Goal: Task Accomplishment & Management: Manage account settings

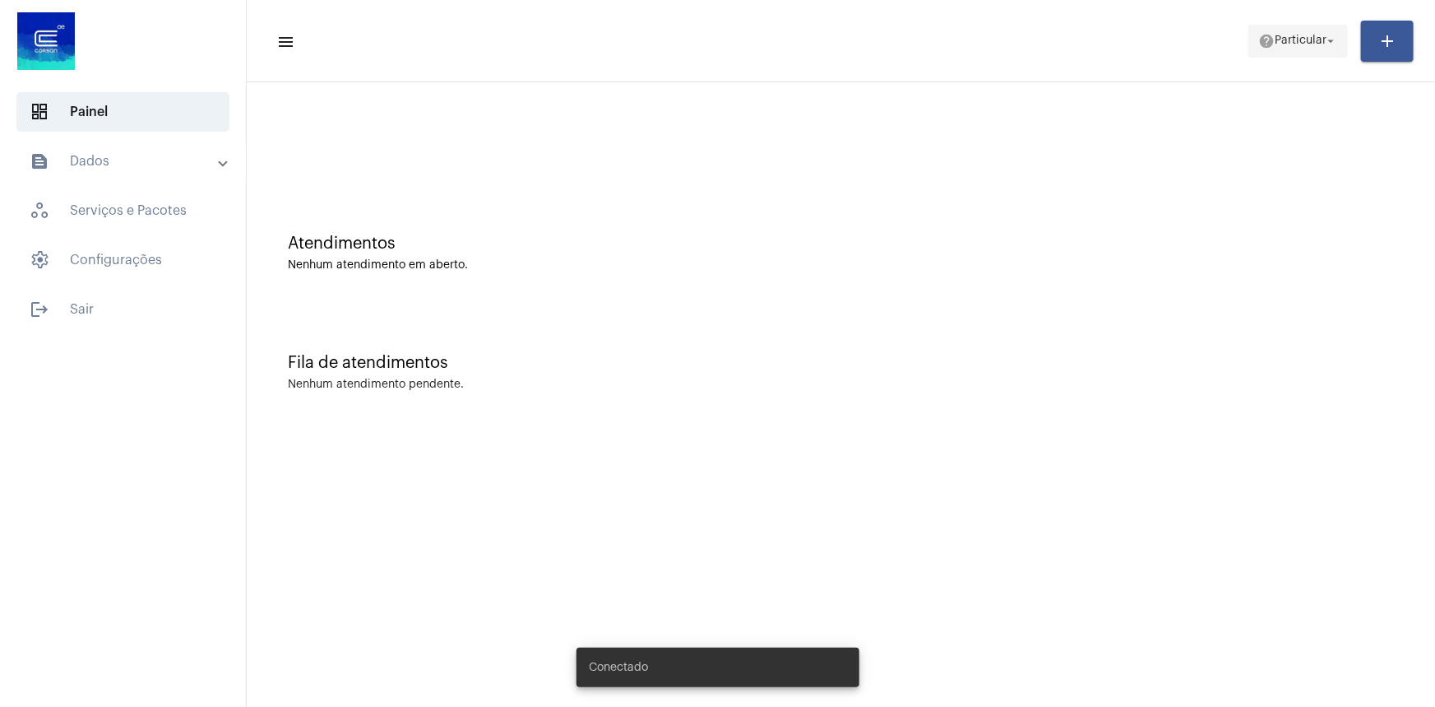
click at [1275, 40] on span "Particular" at bounding box center [1301, 41] width 52 height 12
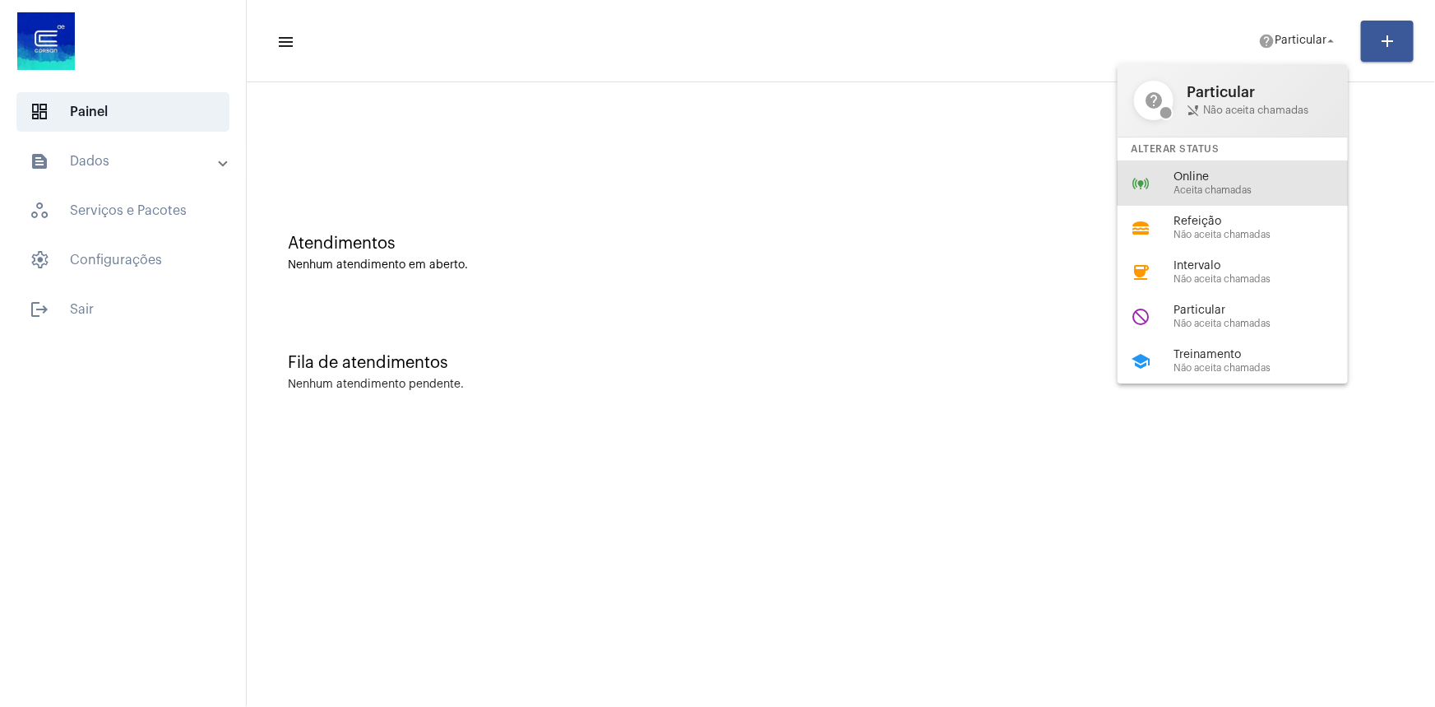
click at [1194, 171] on div "online_prediction Online Aceita chamadas" at bounding box center [1246, 183] width 257 height 44
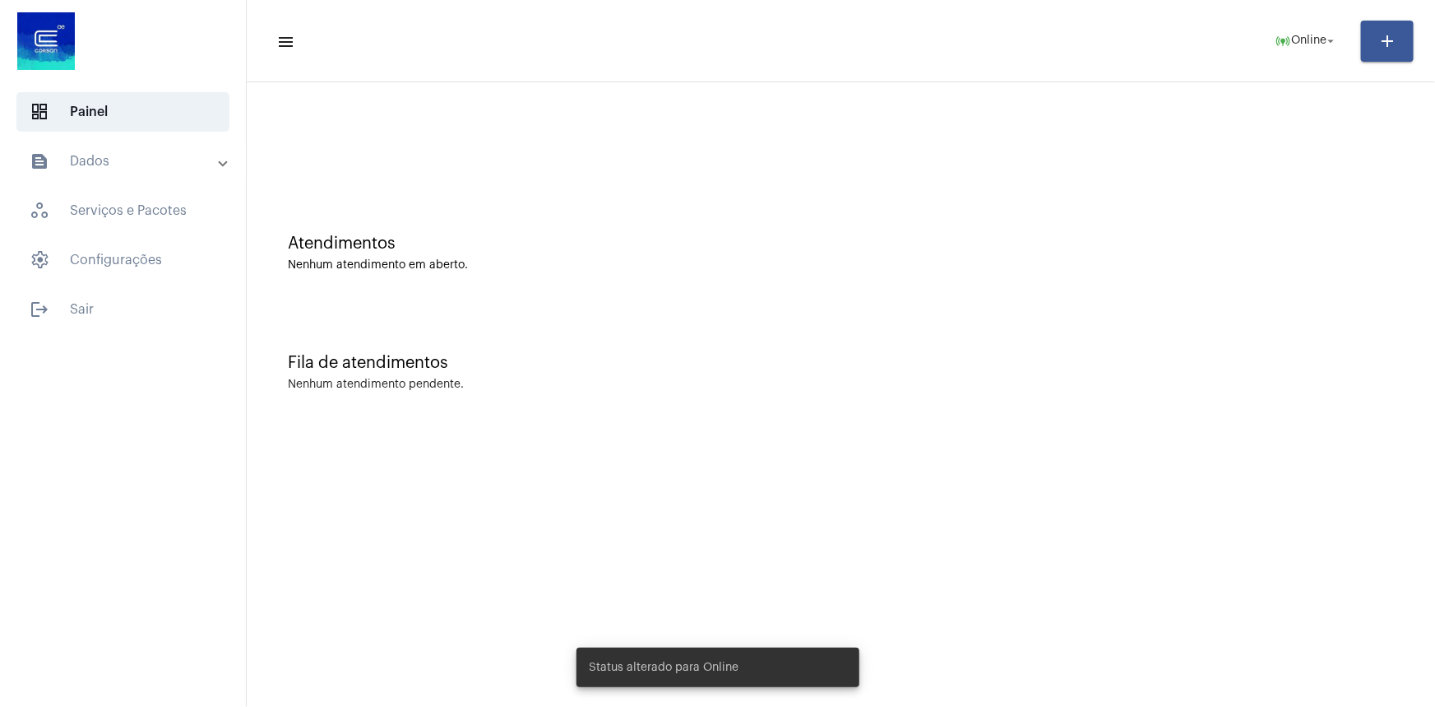
click at [1031, 78] on mat-toolbar "menu online_prediction Online arrow_drop_down add" at bounding box center [841, 41] width 1189 height 82
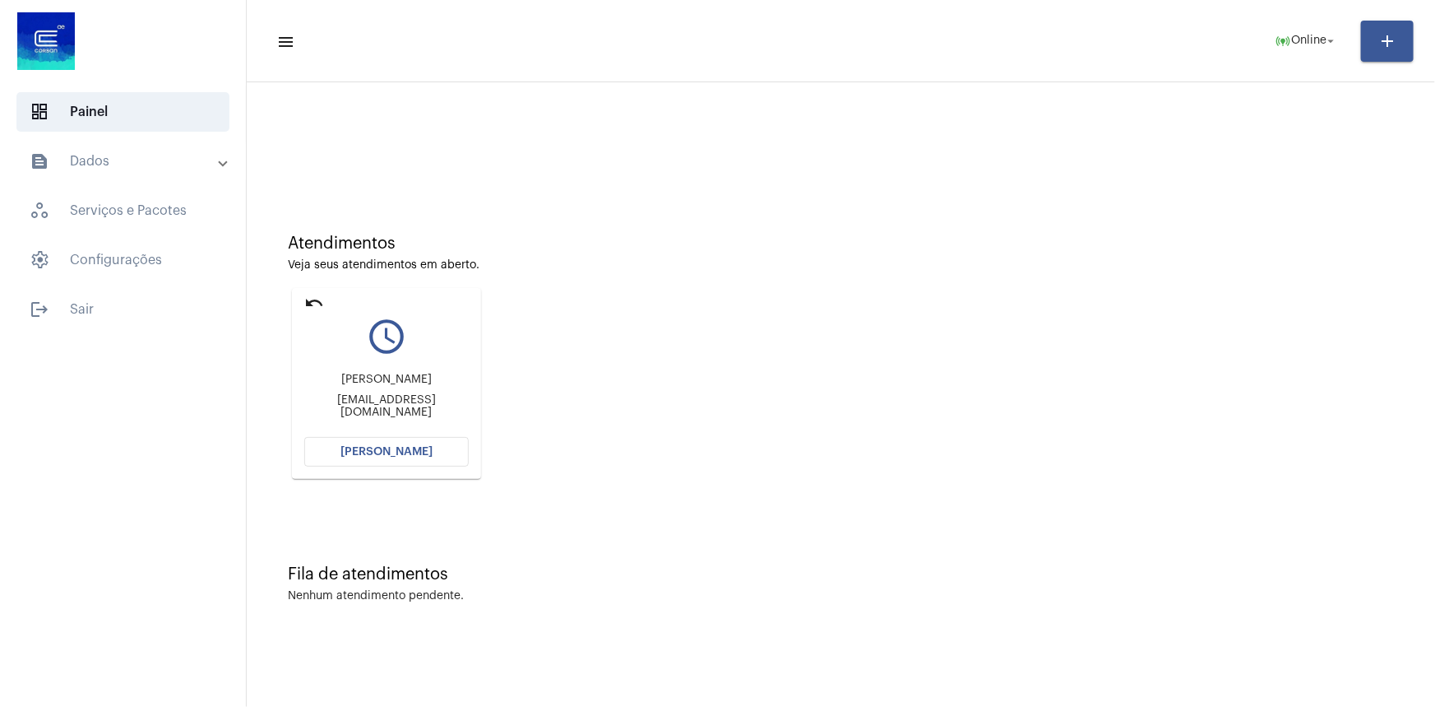
drag, startPoint x: 322, startPoint y: 308, endPoint x: 347, endPoint y: 313, distance: 25.2
click at [347, 313] on mat-card "undo query_builder [PERSON_NAME] [PERSON_NAME][EMAIL_ADDRESS][DOMAIN_NAME] [PER…" at bounding box center [386, 383] width 189 height 191
click at [317, 313] on mat-icon "undo" at bounding box center [314, 303] width 20 height 20
click at [324, 311] on div "query_builder" at bounding box center [386, 329] width 164 height 41
click at [320, 312] on mat-icon "undo" at bounding box center [314, 303] width 20 height 20
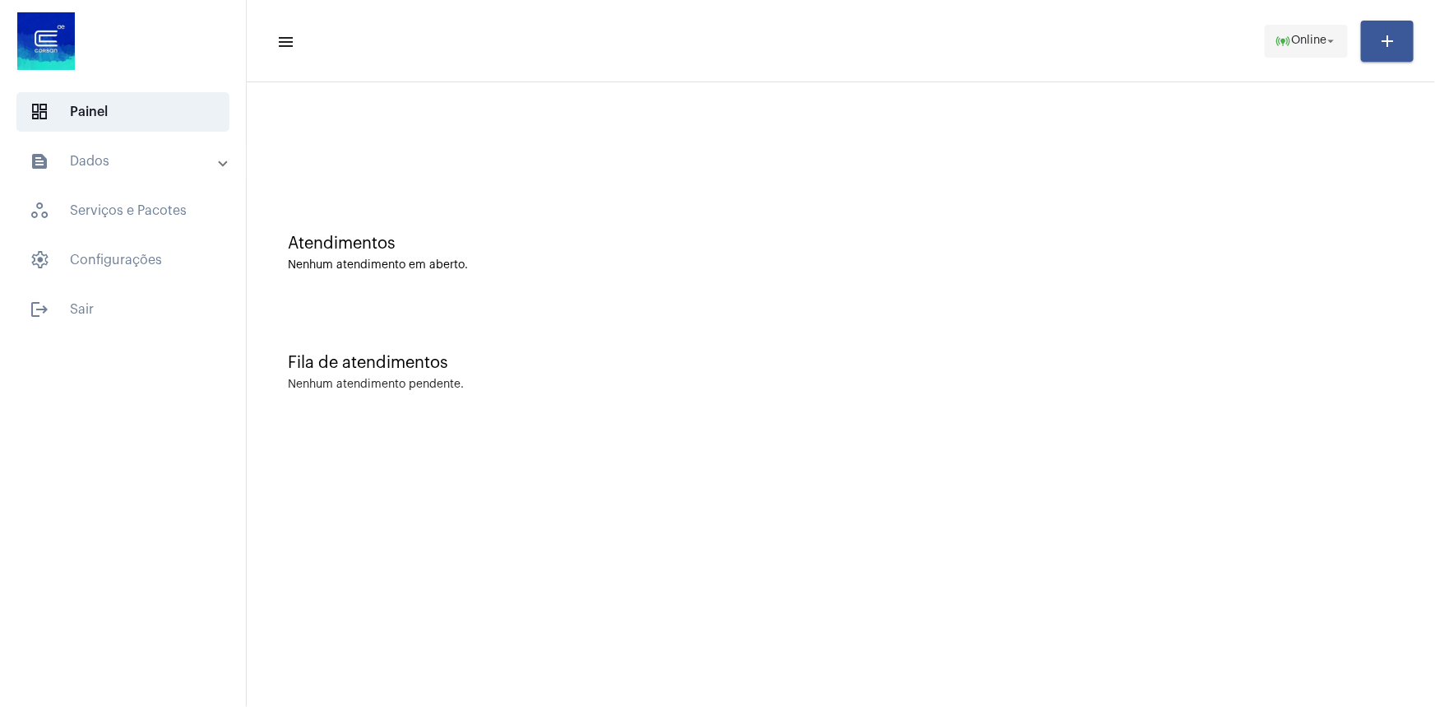
click at [1297, 54] on span "online_prediction Online arrow_drop_down" at bounding box center [1306, 40] width 63 height 30
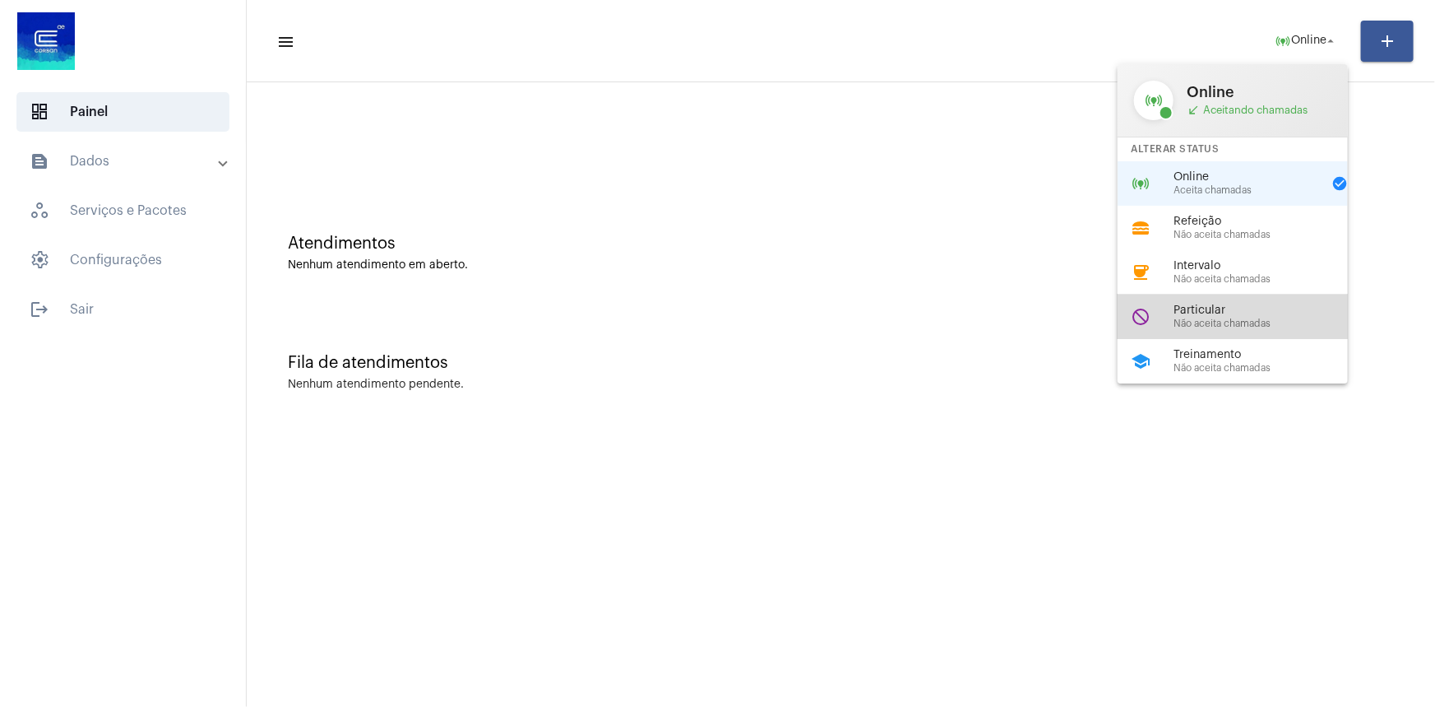
click at [1206, 313] on span "Particular" at bounding box center [1268, 310] width 188 height 12
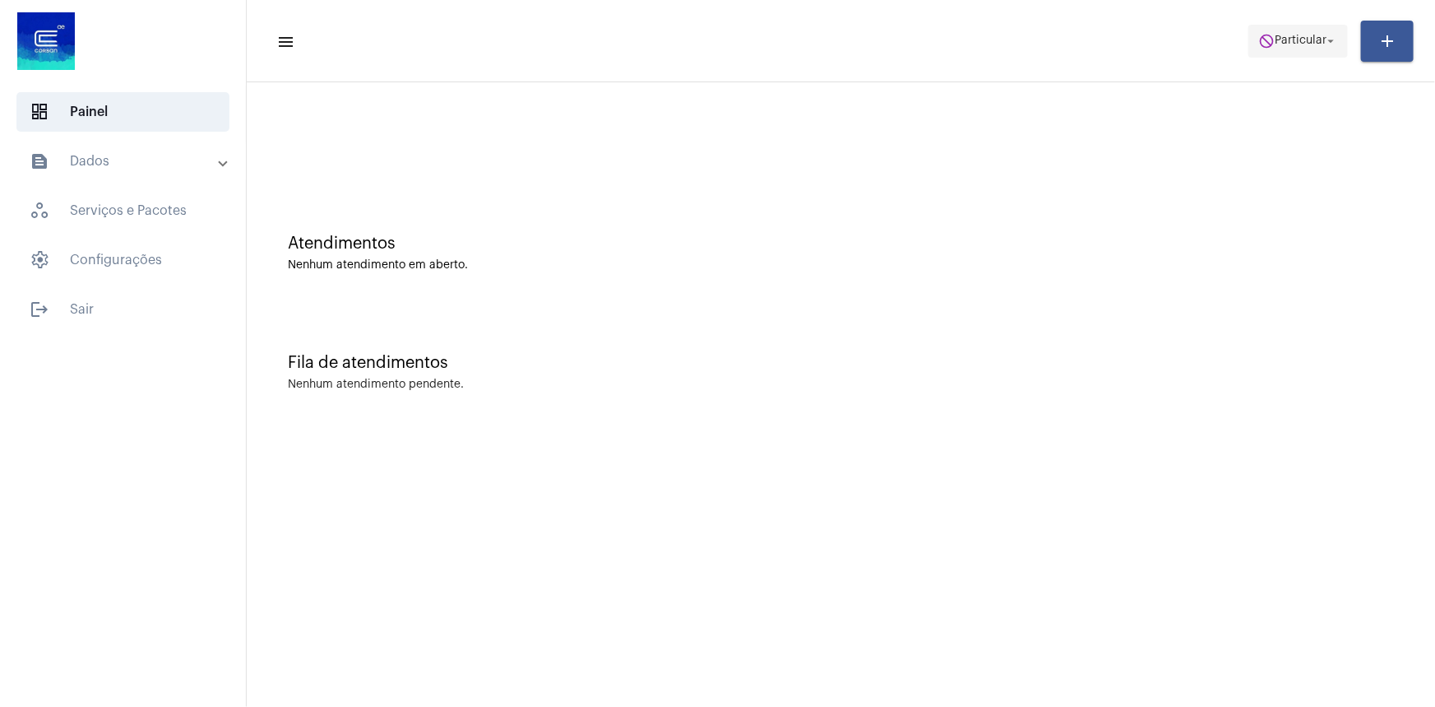
click at [1288, 46] on span "do_not_disturb Particular arrow_drop_down" at bounding box center [1298, 40] width 80 height 30
